Goal: Task Accomplishment & Management: Complete application form

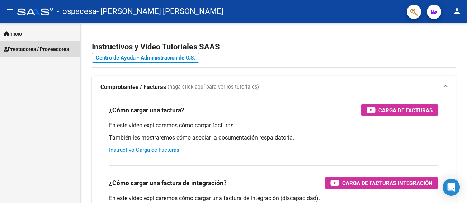
click at [31, 48] on span "Prestadores / Proveedores" at bounding box center [36, 49] width 65 height 8
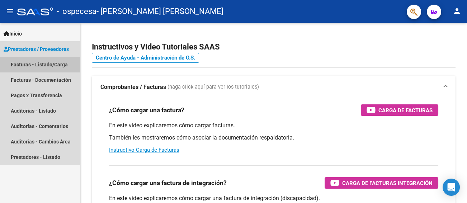
click at [27, 63] on link "Facturas - Listado/Carga" at bounding box center [40, 64] width 80 height 15
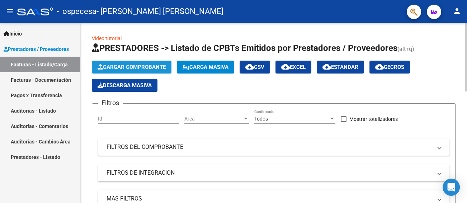
click at [116, 68] on span "Cargar Comprobante" at bounding box center [132, 67] width 68 height 6
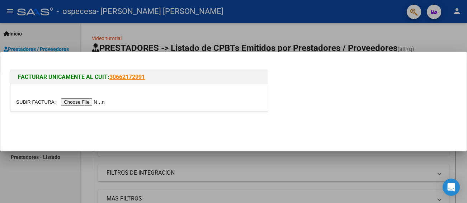
click at [95, 101] on input "file" at bounding box center [61, 102] width 91 height 8
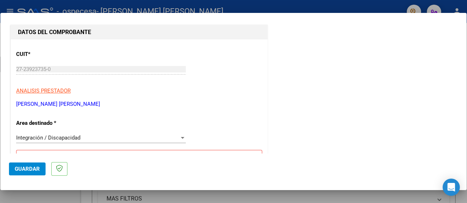
scroll to position [108, 0]
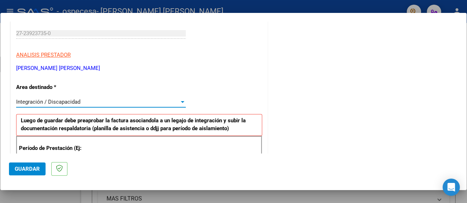
click at [181, 101] on div at bounding box center [183, 102] width 4 height 2
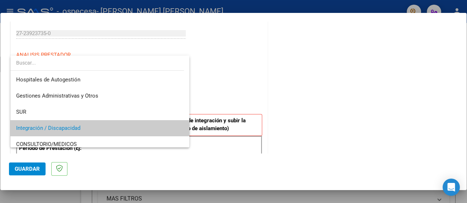
scroll to position [27, 0]
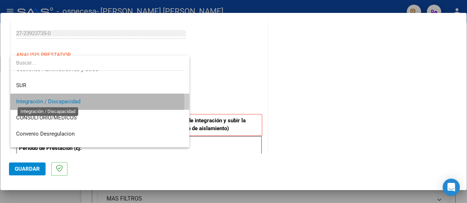
click at [73, 101] on span "Integración / Discapacidad" at bounding box center [48, 101] width 64 height 6
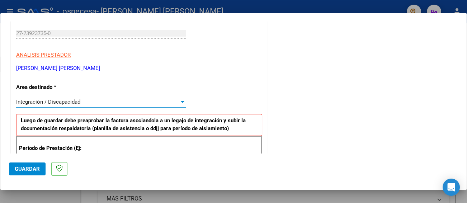
scroll to position [143, 0]
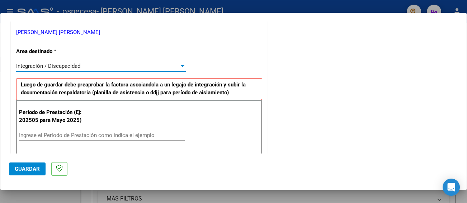
click at [51, 138] on input "Ingrese el Período de Prestación como indica el ejemplo" at bounding box center [102, 135] width 166 height 6
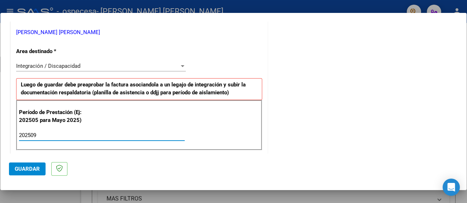
type input "202509"
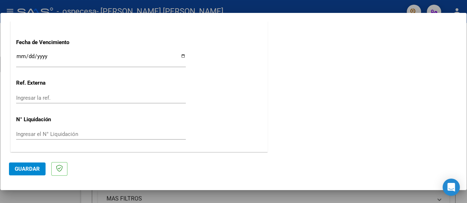
scroll to position [514, 0]
click at [30, 167] on span "Guardar" at bounding box center [27, 169] width 25 height 6
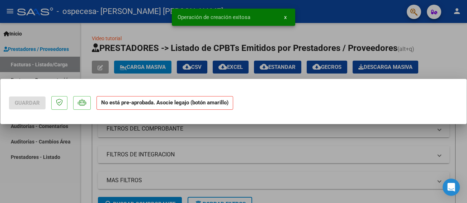
scroll to position [0, 0]
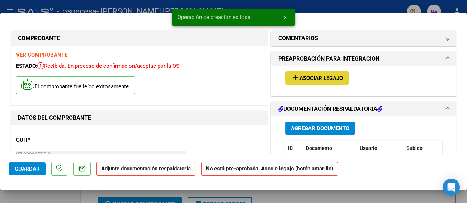
click at [233, 77] on span "Asociar Legajo" at bounding box center [320, 78] width 43 height 6
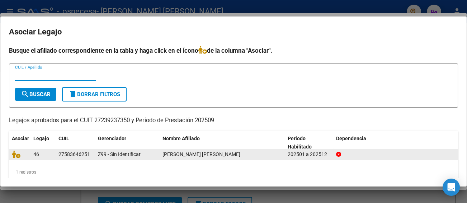
scroll to position [9, 0]
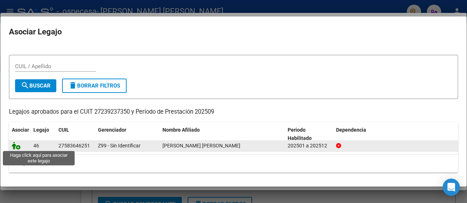
click at [17, 147] on icon at bounding box center [16, 146] width 9 height 8
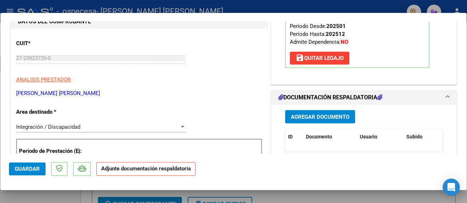
scroll to position [143, 0]
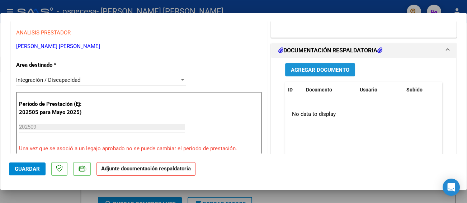
click at [233, 74] on button "Agregar Documento" at bounding box center [320, 69] width 70 height 13
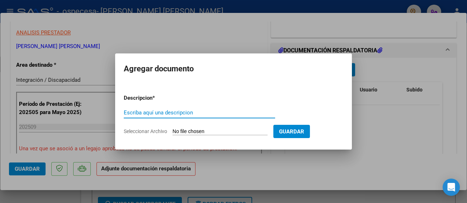
click at [166, 114] on input "Escriba aquí una descripcion" at bounding box center [199, 112] width 151 height 6
type input "PA"
click at [156, 131] on span "Seleccionar Archivo" at bounding box center [145, 131] width 43 height 6
click at [172, 131] on input "Seleccionar Archivo" at bounding box center [219, 131] width 95 height 7
type input "C:\fakepath\PA.pdf"
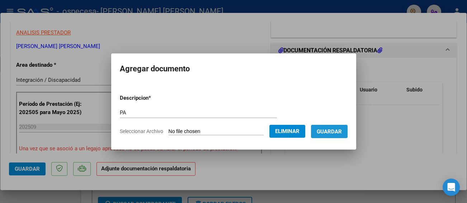
click at [233, 133] on span "Guardar" at bounding box center [329, 131] width 25 height 6
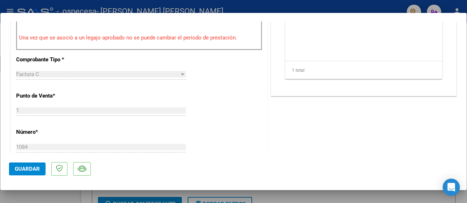
scroll to position [323, 0]
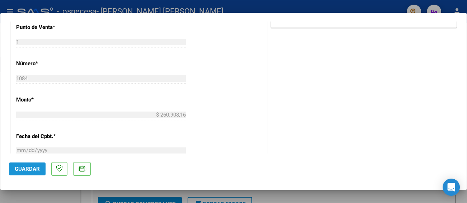
click at [32, 170] on span "Guardar" at bounding box center [27, 169] width 25 height 6
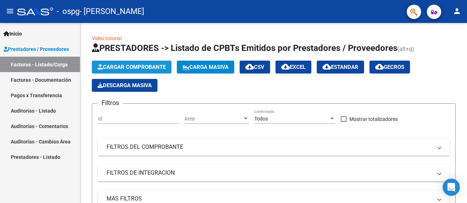
click at [160, 66] on span "Cargar Comprobante" at bounding box center [132, 67] width 68 height 6
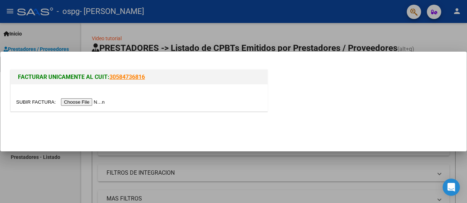
click at [85, 101] on input "file" at bounding box center [61, 102] width 91 height 8
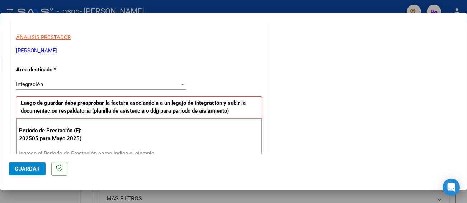
scroll to position [143, 0]
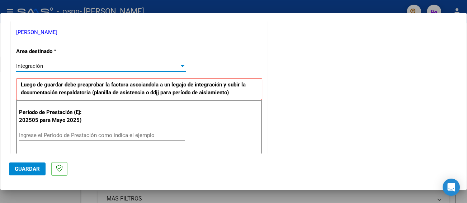
click at [181, 65] on div at bounding box center [183, 66] width 4 height 2
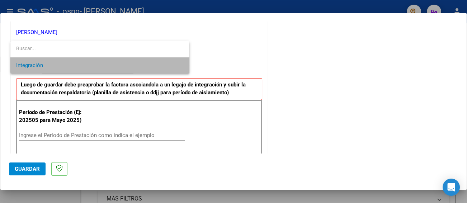
click at [70, 65] on span "Integración" at bounding box center [99, 65] width 167 height 16
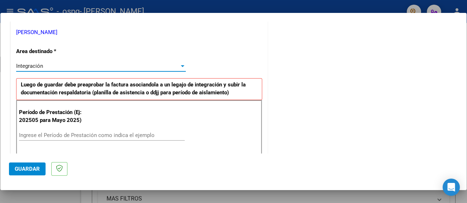
scroll to position [179, 0]
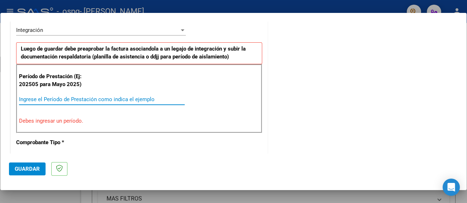
click at [58, 99] on input "Ingrese el Período de Prestación como indica el ejemplo" at bounding box center [102, 99] width 166 height 6
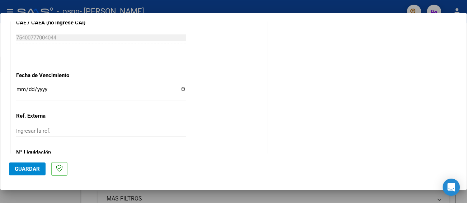
scroll to position [498, 0]
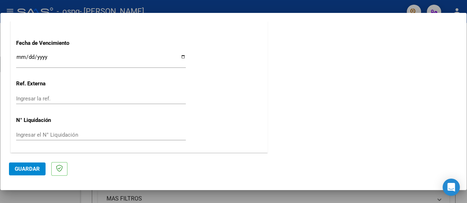
type input "202509"
click at [31, 168] on span "Guardar" at bounding box center [27, 169] width 25 height 6
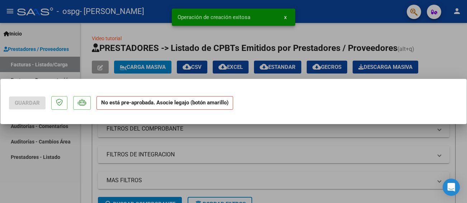
scroll to position [0, 0]
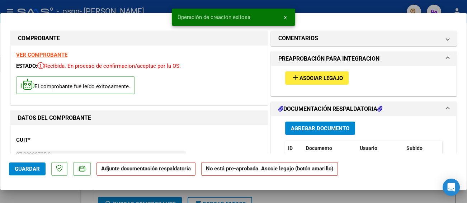
click at [326, 80] on span "Asociar Legajo" at bounding box center [320, 78] width 43 height 6
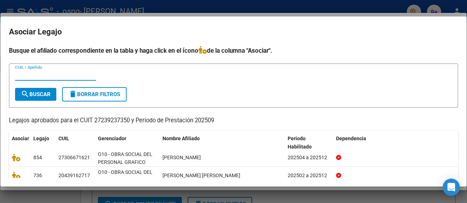
scroll to position [33, 0]
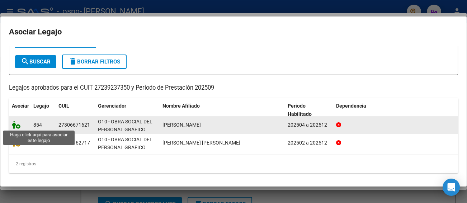
click at [18, 126] on icon at bounding box center [16, 125] width 9 height 8
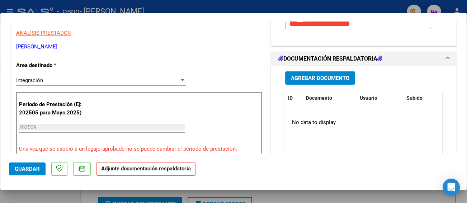
scroll to position [143, 0]
click at [317, 79] on span "Agregar Documento" at bounding box center [320, 78] width 58 height 6
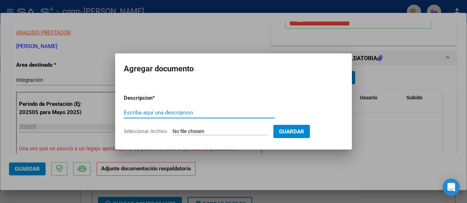
click at [151, 111] on input "Escriba aquí una descripcion" at bounding box center [199, 112] width 151 height 6
type input "PA"
click at [146, 132] on span "Seleccionar Archivo" at bounding box center [145, 131] width 43 height 6
click at [172, 132] on input "Seleccionar Archivo" at bounding box center [219, 131] width 95 height 7
type input "C:\fakepath\PA.pdf"
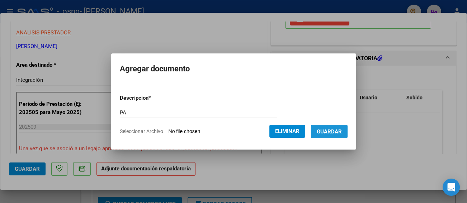
click at [342, 131] on span "Guardar" at bounding box center [329, 131] width 25 height 6
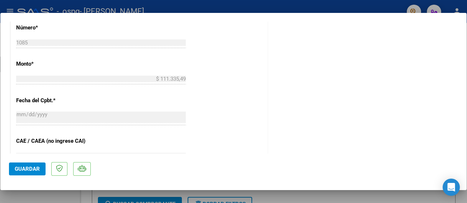
scroll to position [466, 0]
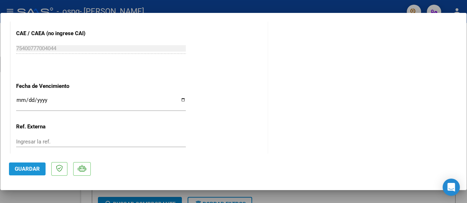
click at [22, 167] on span "Guardar" at bounding box center [27, 169] width 25 height 6
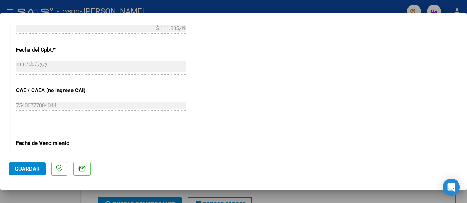
scroll to position [394, 0]
